Goal: Navigation & Orientation: Find specific page/section

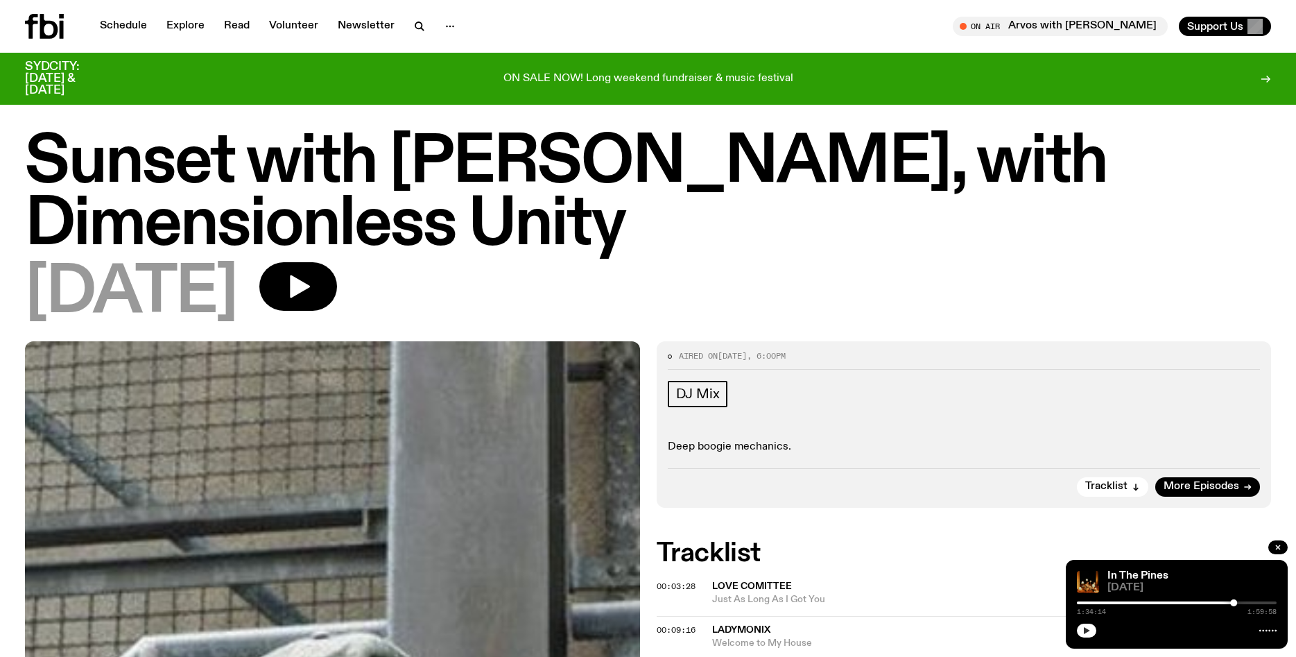
click at [1081, 624] on div at bounding box center [1177, 629] width 200 height 17
click at [1089, 632] on icon "button" at bounding box center [1086, 630] width 8 height 8
click at [132, 26] on link "Schedule" at bounding box center [124, 26] width 64 height 19
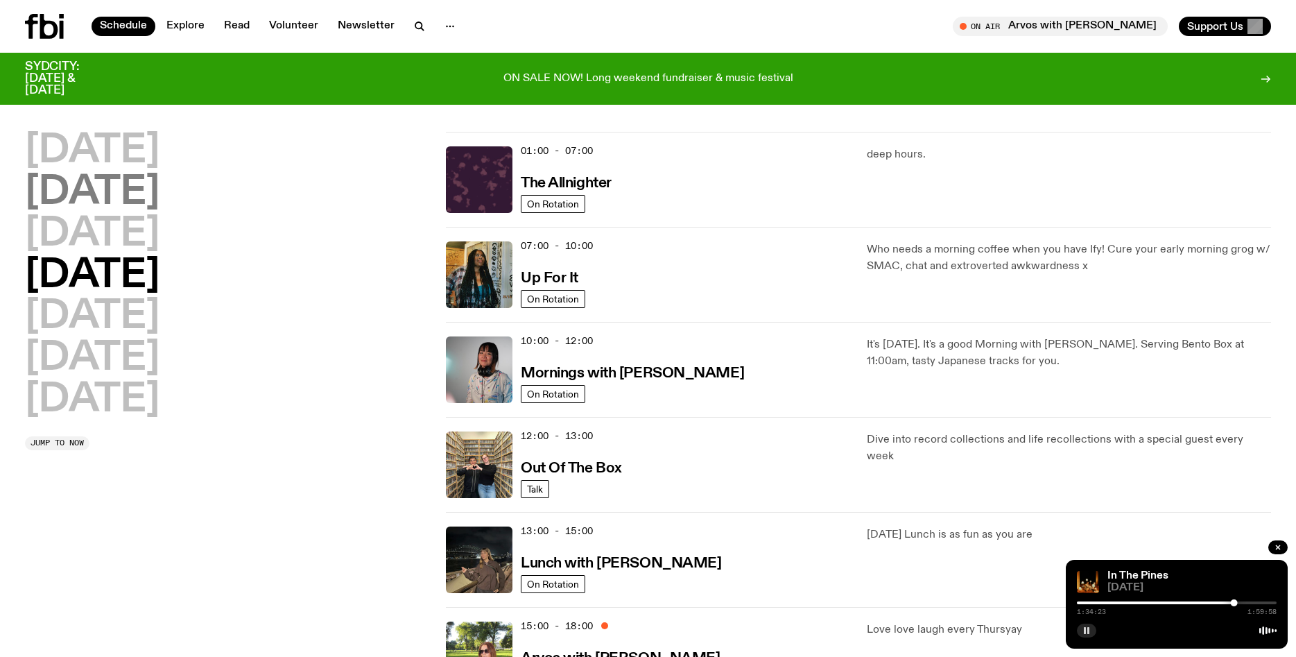
click at [159, 198] on h2 "[DATE]" at bounding box center [92, 192] width 135 height 39
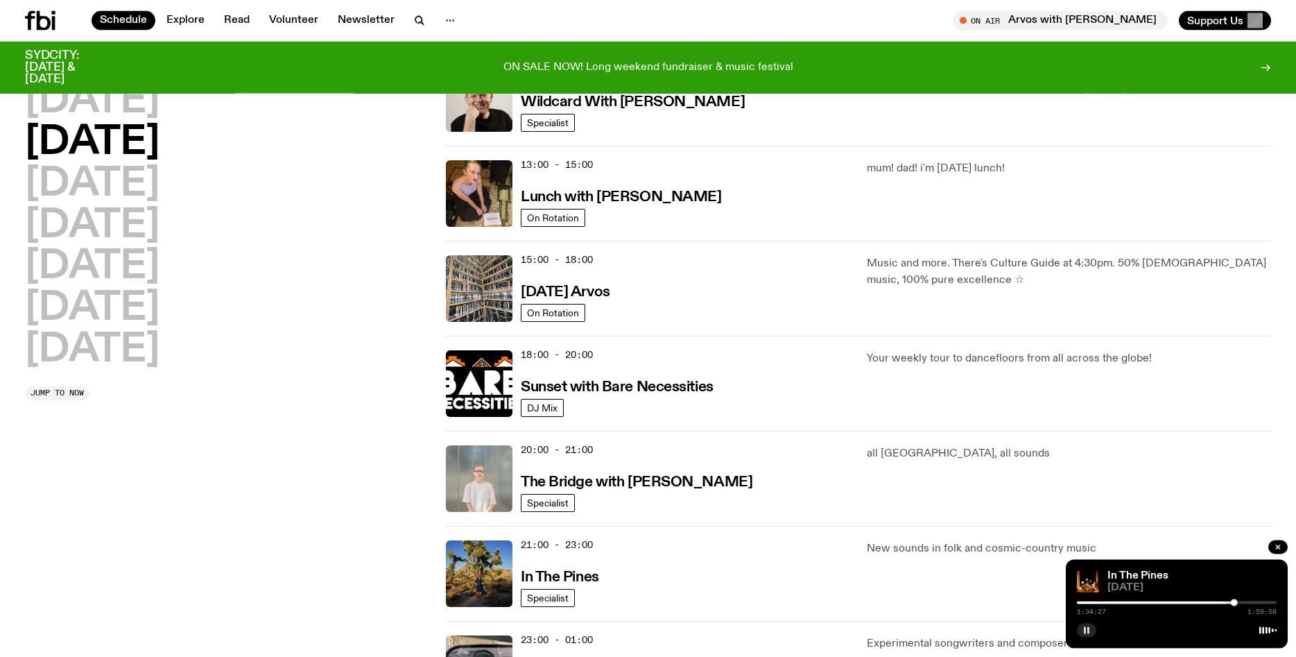
scroll to position [356, 0]
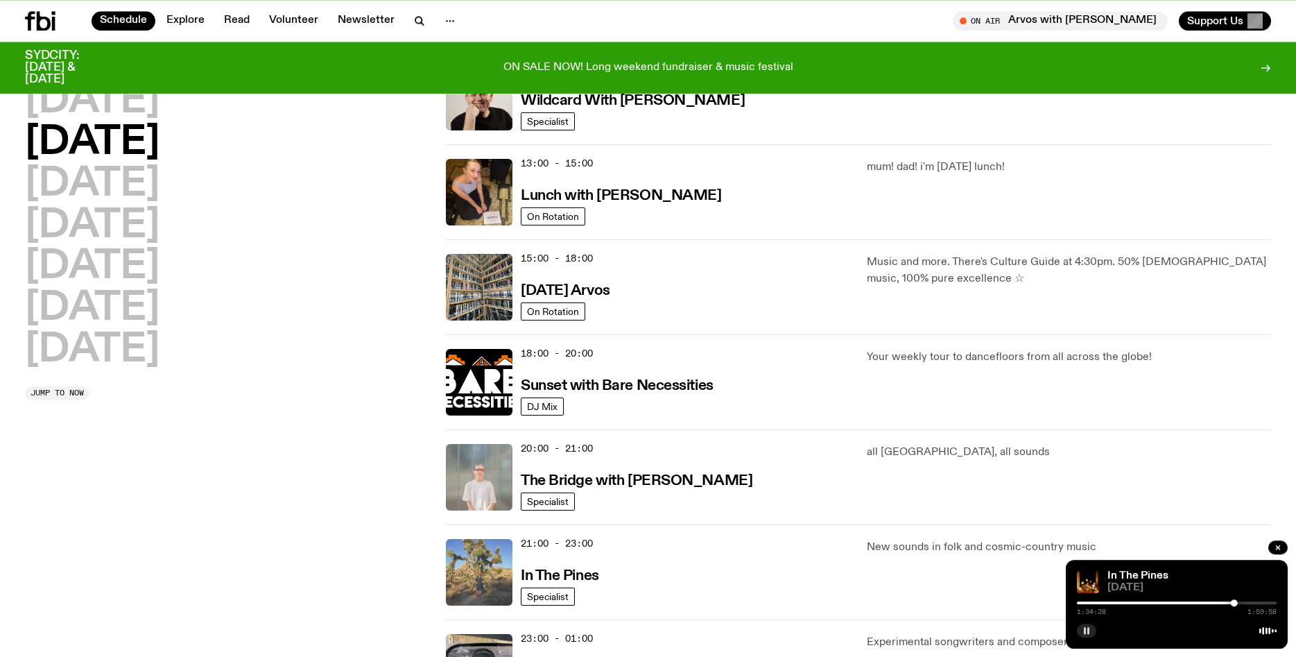
click at [480, 553] on img at bounding box center [479, 572] width 67 height 67
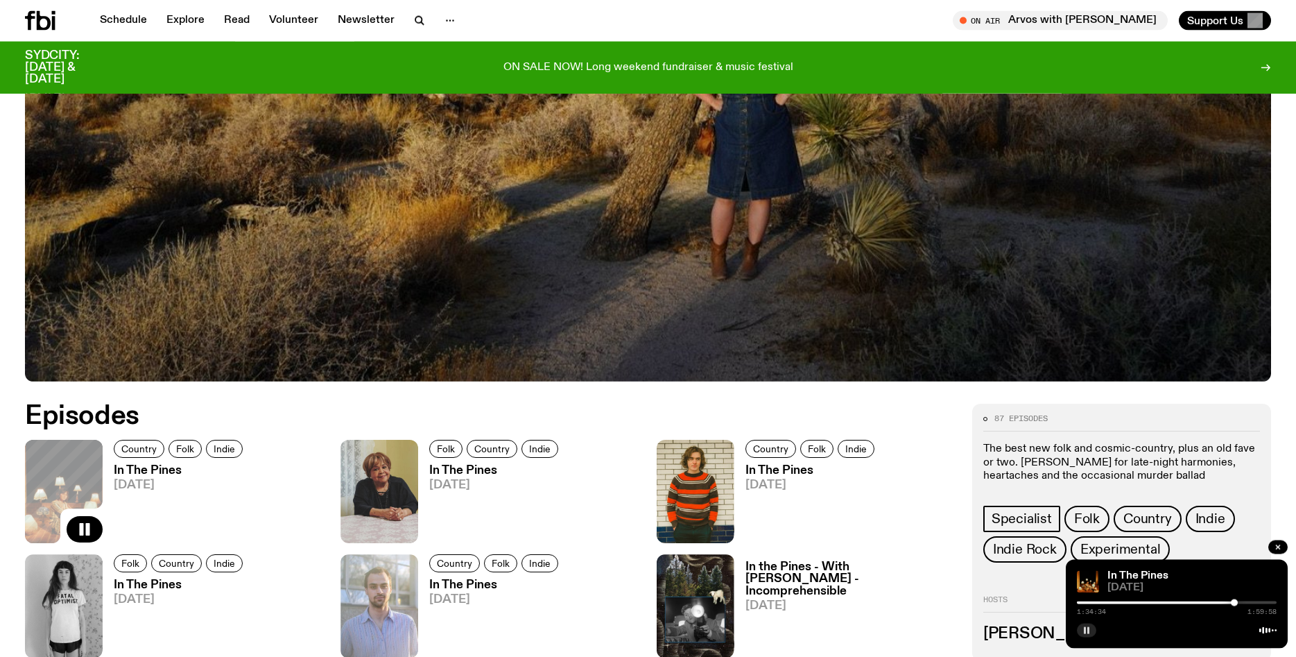
scroll to position [527, 0]
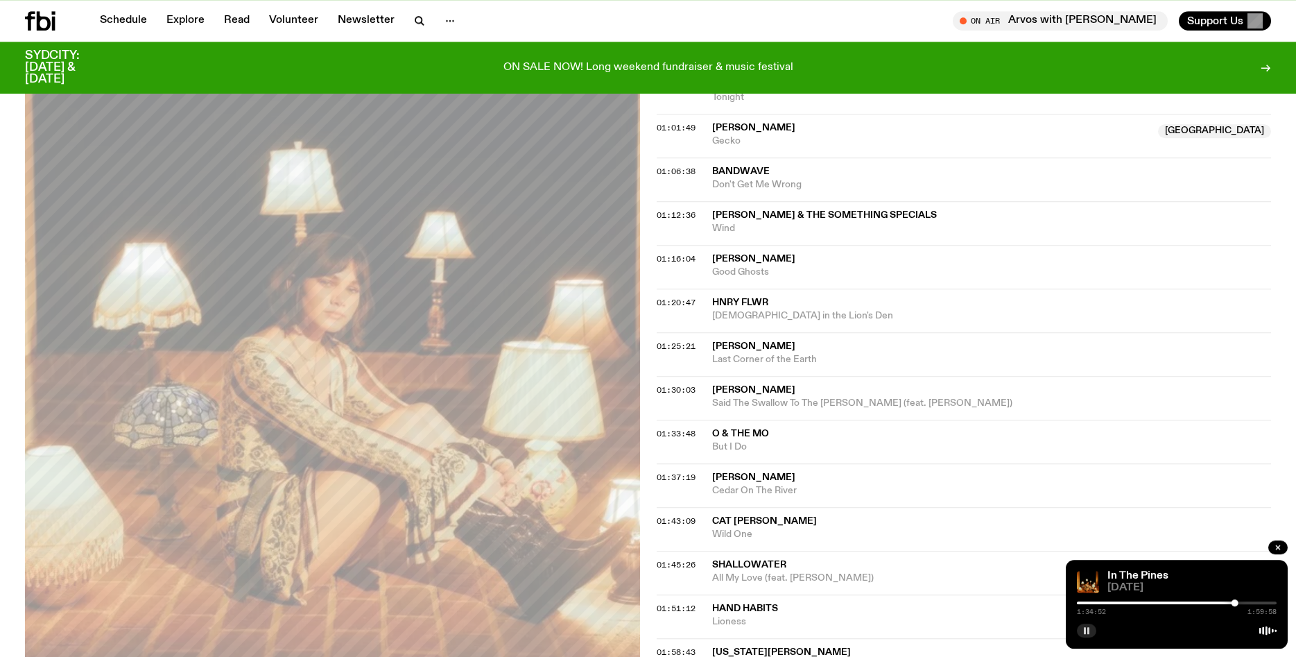
scroll to position [1011, 0]
click at [870, 575] on span "All My Love (feat. [PERSON_NAME])" at bounding box center [992, 577] width 560 height 13
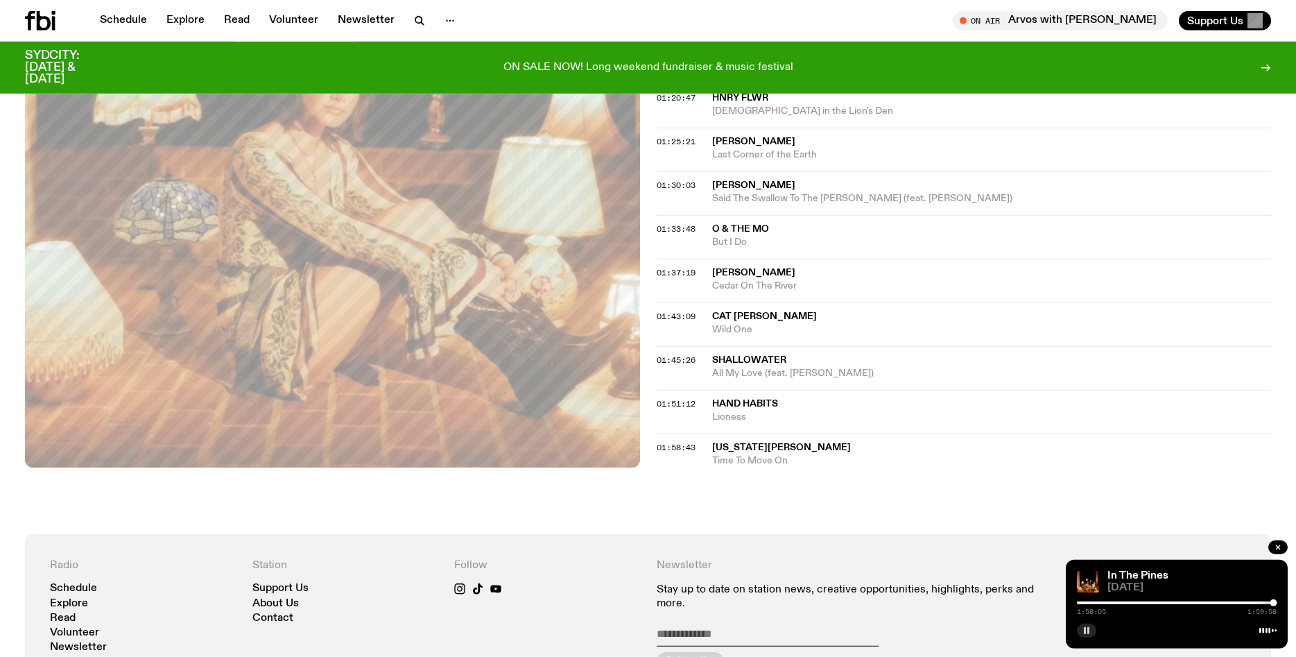
scroll to position [1217, 0]
